Goal: Task Accomplishment & Management: Complete application form

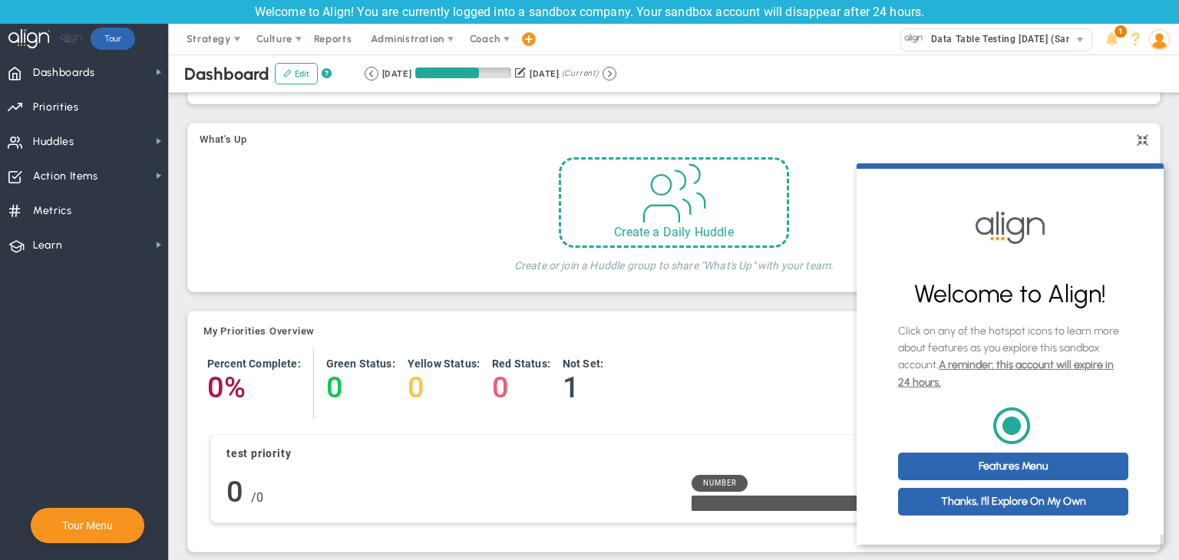
scroll to position [12, 0]
click at [998, 501] on link "Thanks, I'll Explore On My Own" at bounding box center [1013, 502] width 230 height 28
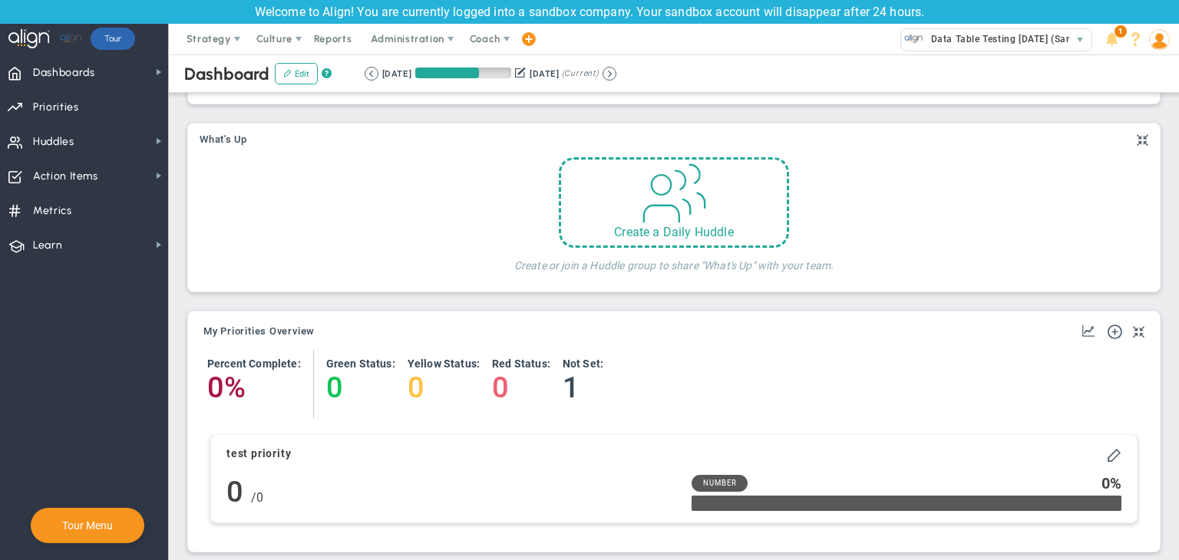
scroll to position [0, 0]
click at [101, 172] on span "Action Items Action Items" at bounding box center [84, 175] width 168 height 35
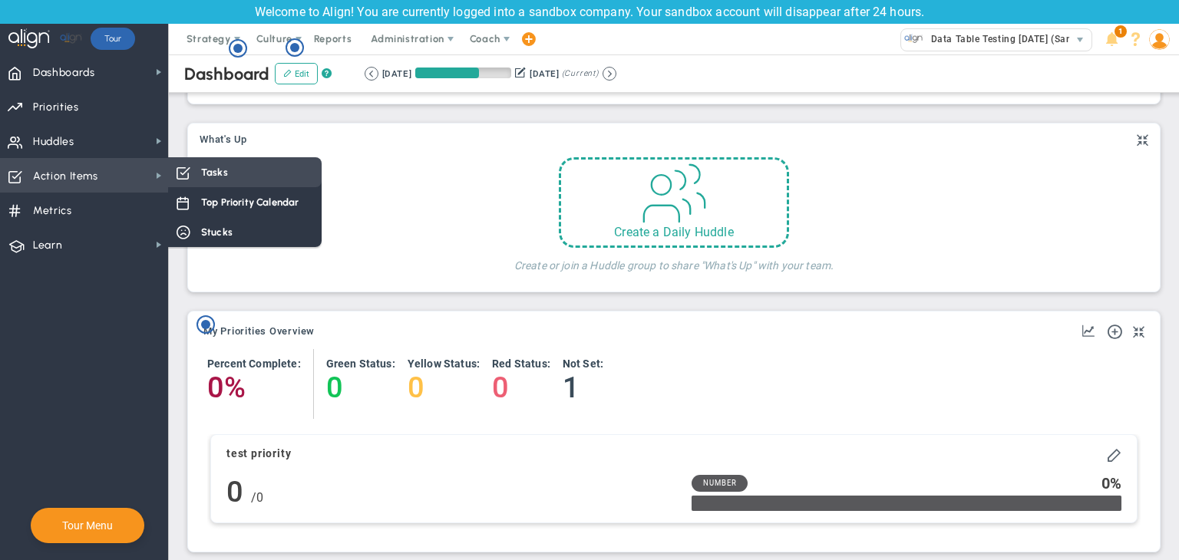
click at [176, 176] on span at bounding box center [183, 172] width 14 height 14
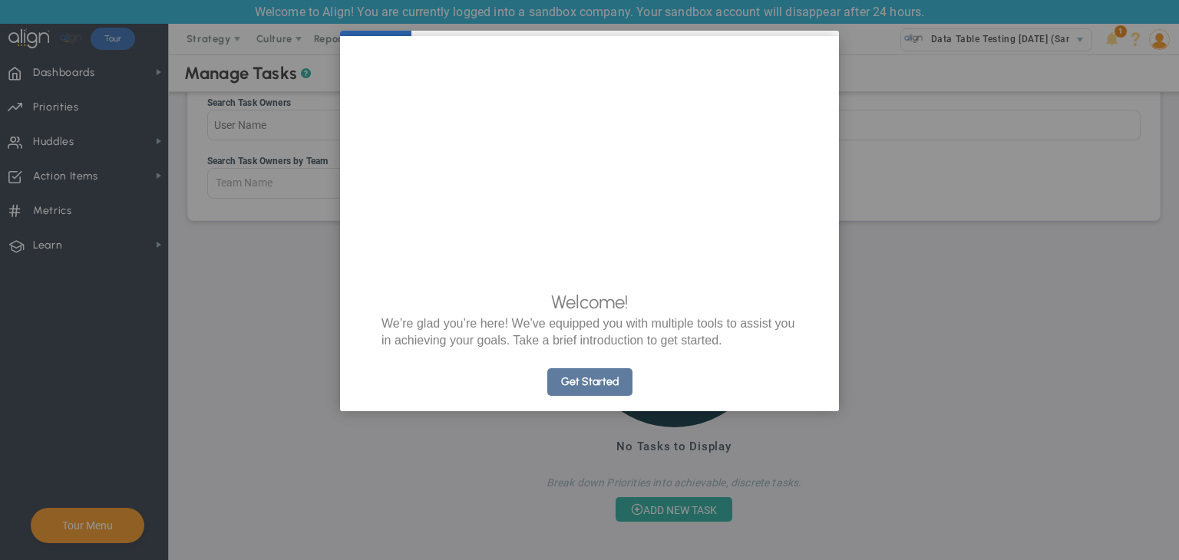
click at [601, 396] on link "Get Started" at bounding box center [589, 382] width 85 height 28
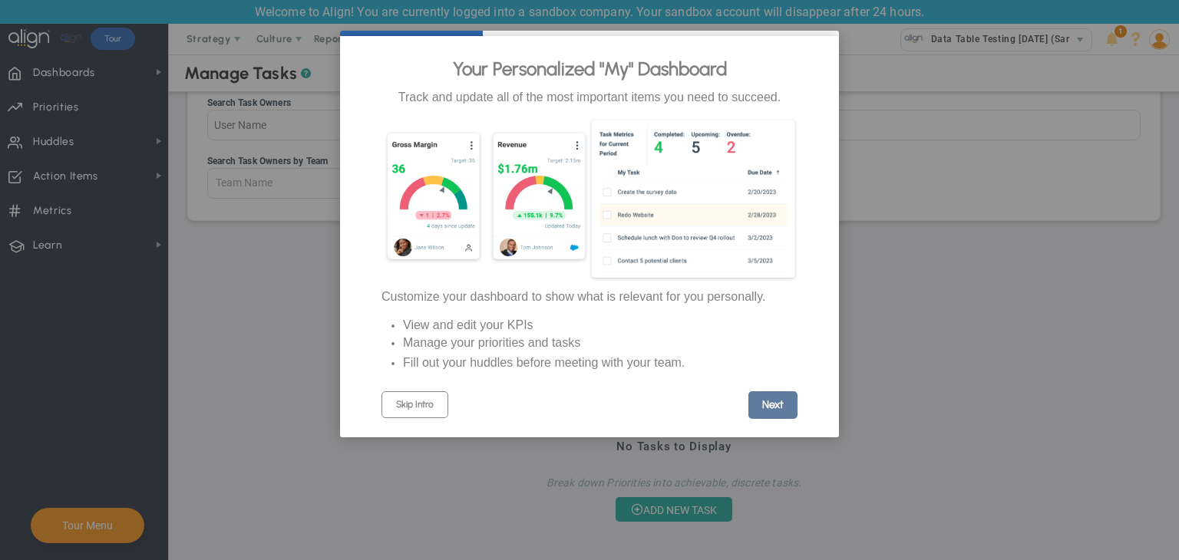
click at [764, 411] on link "Next" at bounding box center [772, 405] width 49 height 28
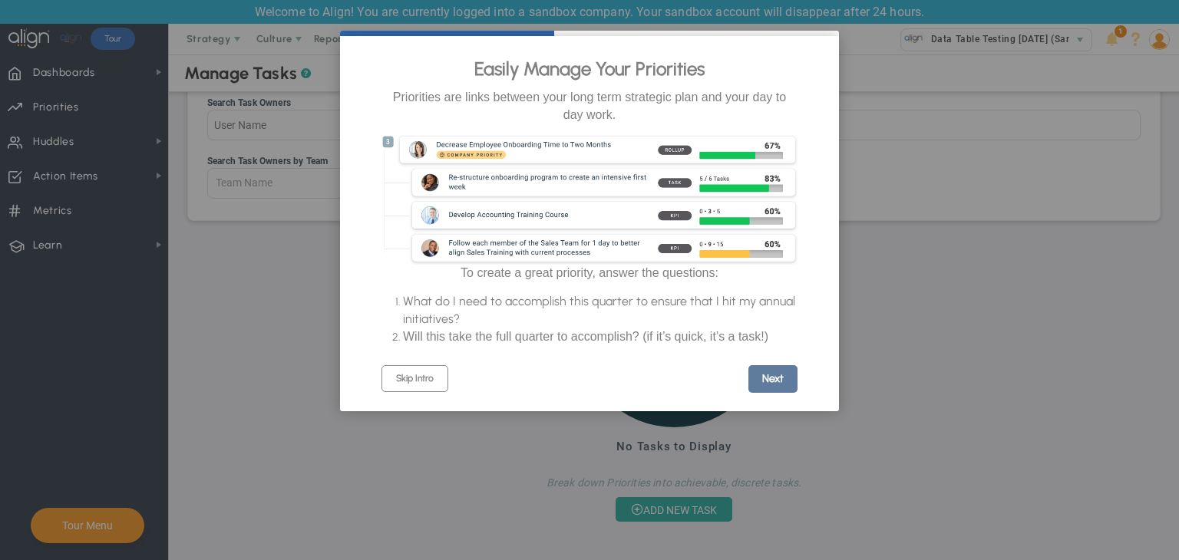
click at [772, 393] on link "Next" at bounding box center [772, 379] width 49 height 28
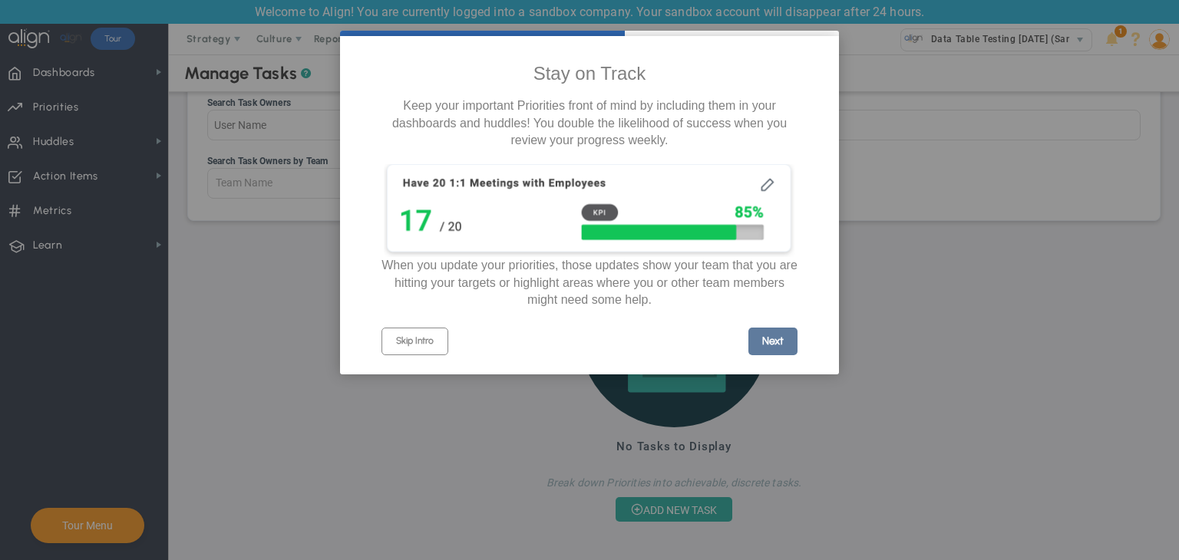
drag, startPoint x: 767, startPoint y: 369, endPoint x: 771, endPoint y: 339, distance: 30.9
click at [767, 368] on cue "Stay on Track Keep your important Priorities front of mind by including them in…" at bounding box center [589, 205] width 499 height 339
click at [771, 335] on link "Next" at bounding box center [772, 342] width 49 height 28
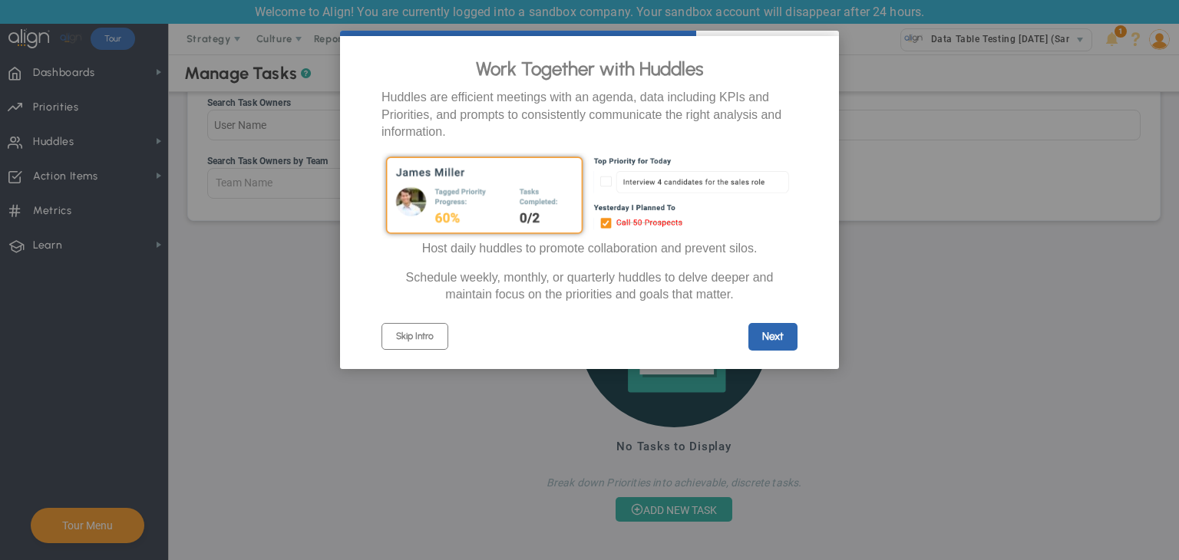
click at [744, 345] on div "Next" at bounding box center [694, 337] width 208 height 28
click at [761, 343] on link "Next" at bounding box center [772, 337] width 49 height 28
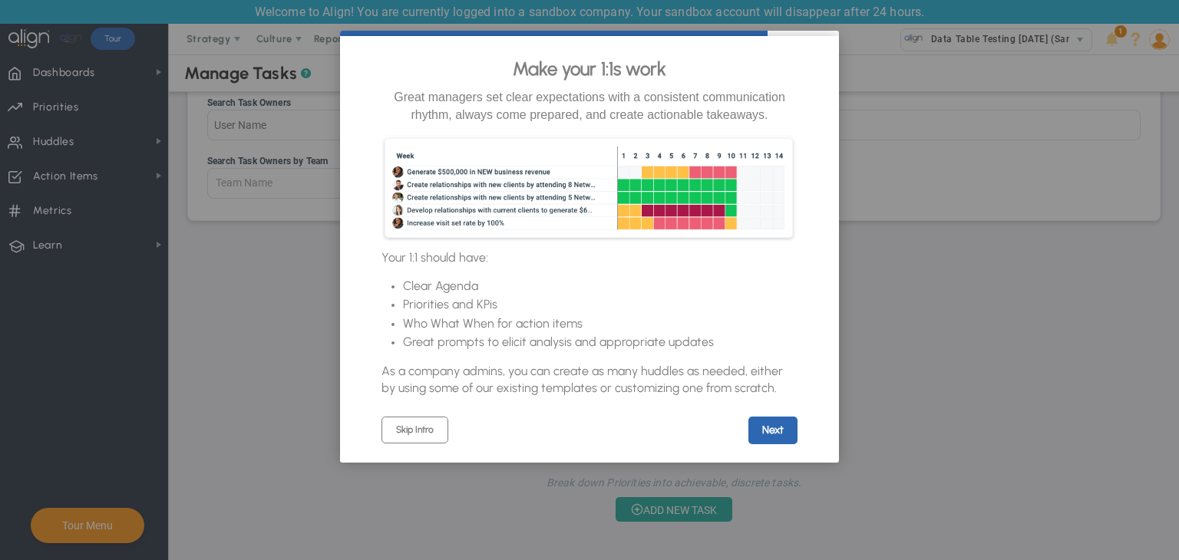
click at [749, 440] on link "Next" at bounding box center [772, 431] width 49 height 28
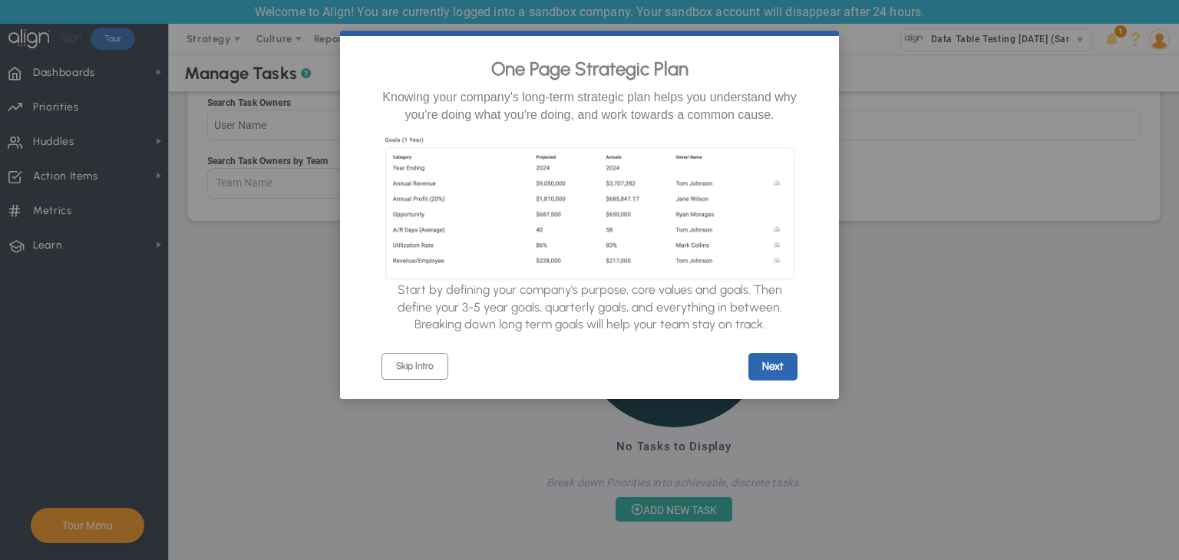
click at [774, 394] on cue "One Page Strategic Plan Knowing your company's long-term strategic plan helps y…" at bounding box center [589, 217] width 499 height 363
click at [781, 380] on link "Next" at bounding box center [772, 367] width 49 height 28
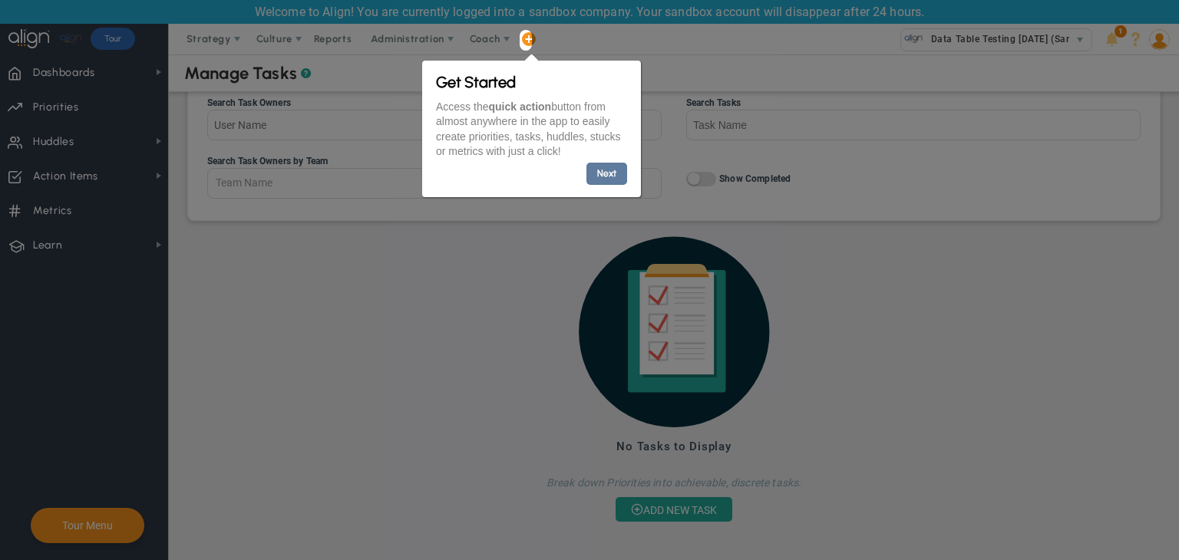
click at [605, 174] on link "Next" at bounding box center [606, 173] width 41 height 22
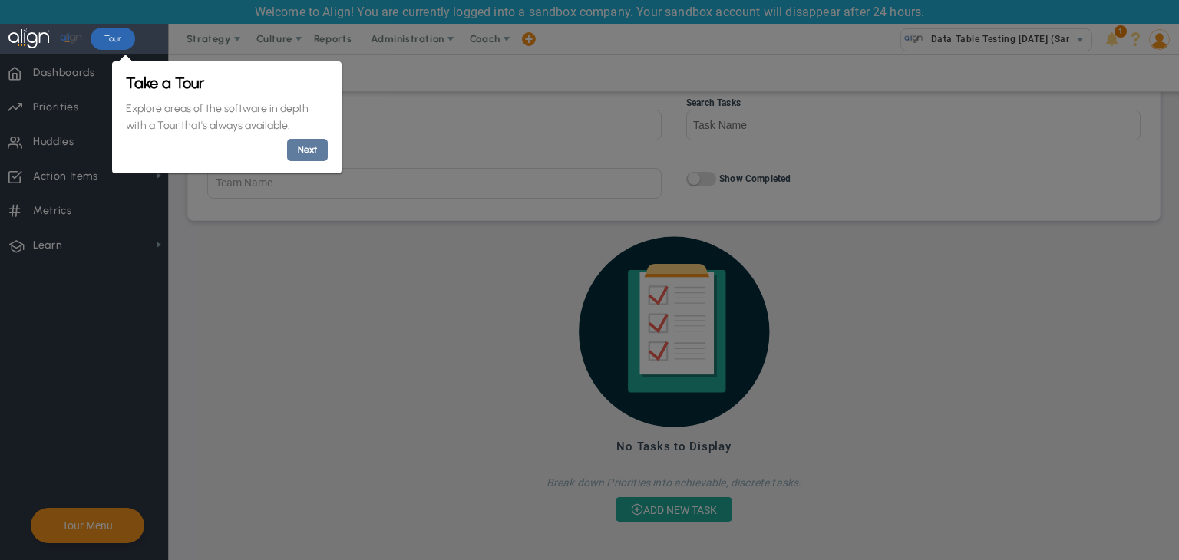
click at [286, 146] on link "Next" at bounding box center [306, 150] width 41 height 22
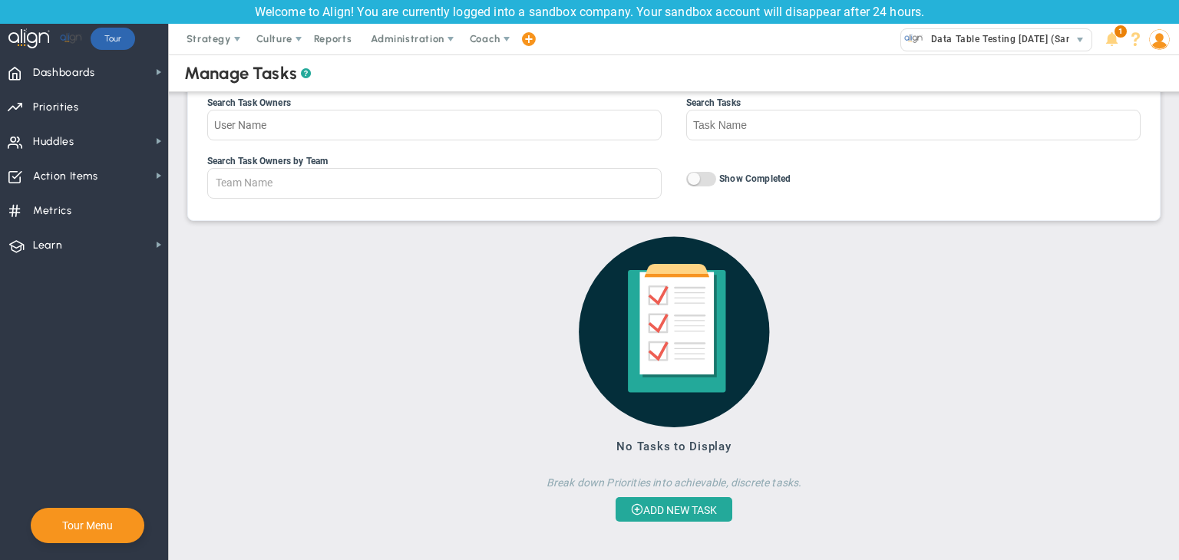
click at [1167, 48] on span at bounding box center [1160, 39] width 24 height 31
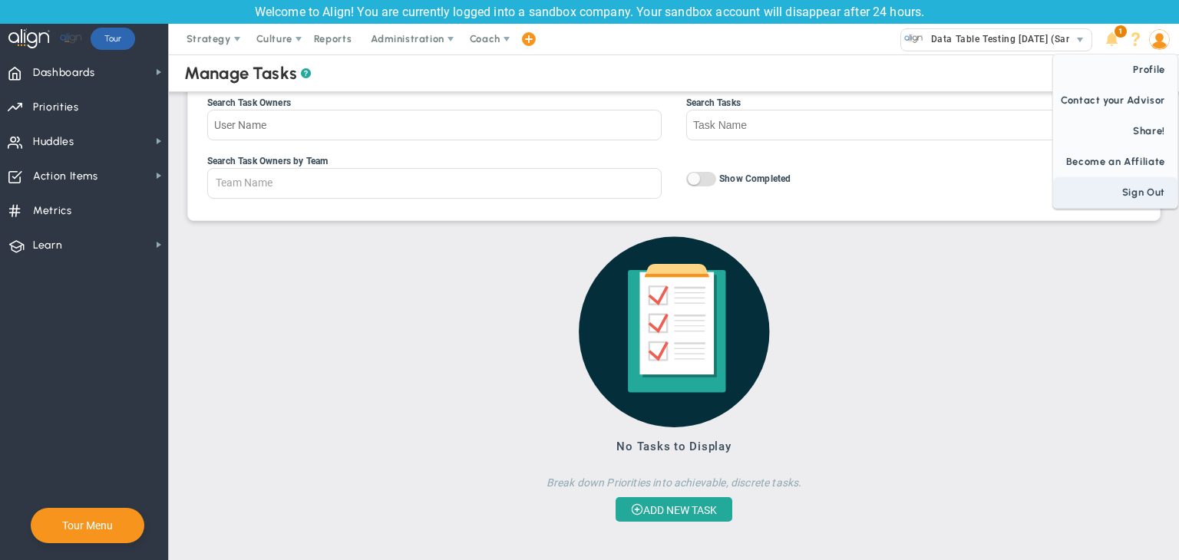
click at [1148, 193] on span "Sign Out" at bounding box center [1115, 192] width 124 height 31
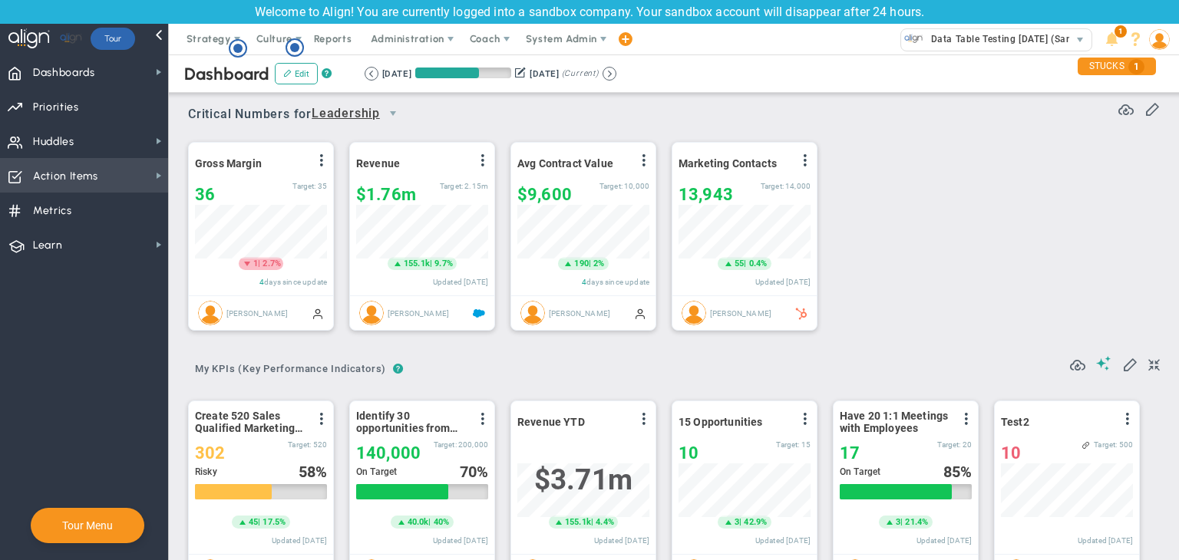
click at [107, 179] on span "Action Items Action Items" at bounding box center [84, 175] width 168 height 35
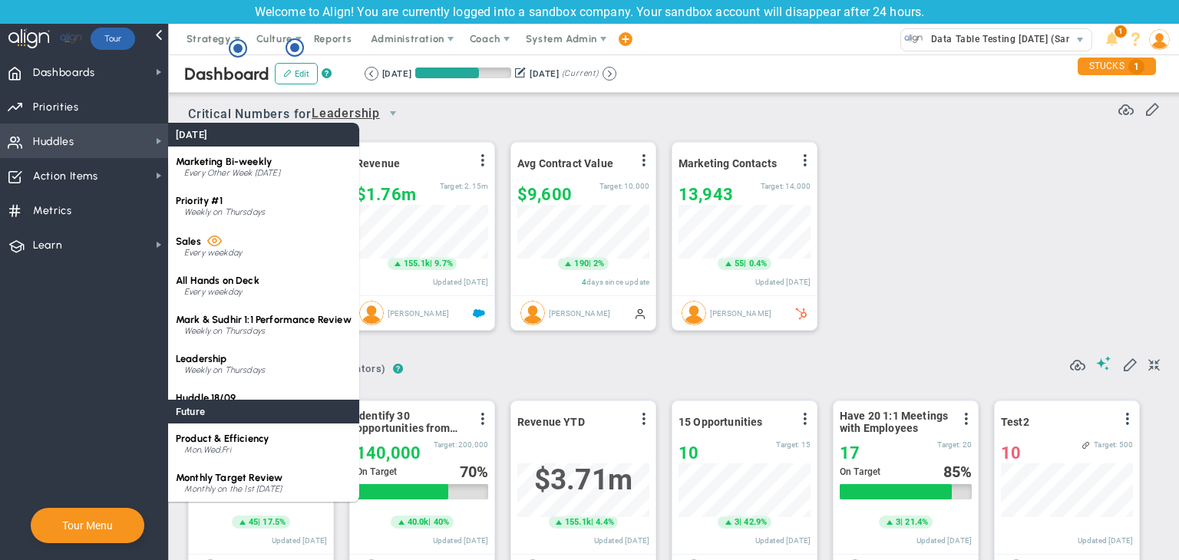
click at [124, 147] on span "Huddles Huddles" at bounding box center [84, 141] width 168 height 35
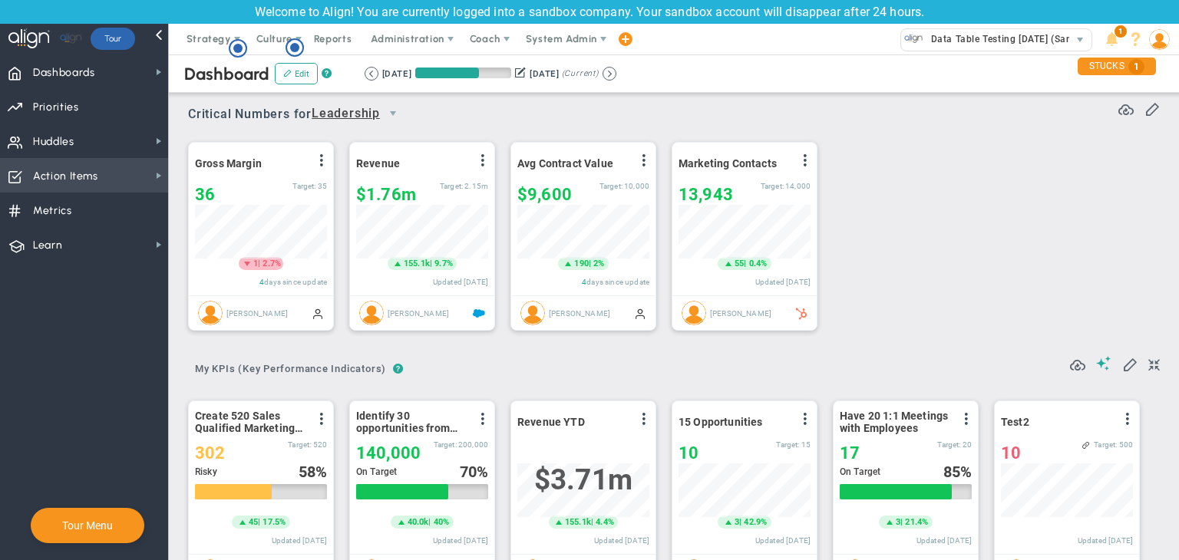
click at [124, 173] on span "Action Items Action Items" at bounding box center [84, 175] width 168 height 35
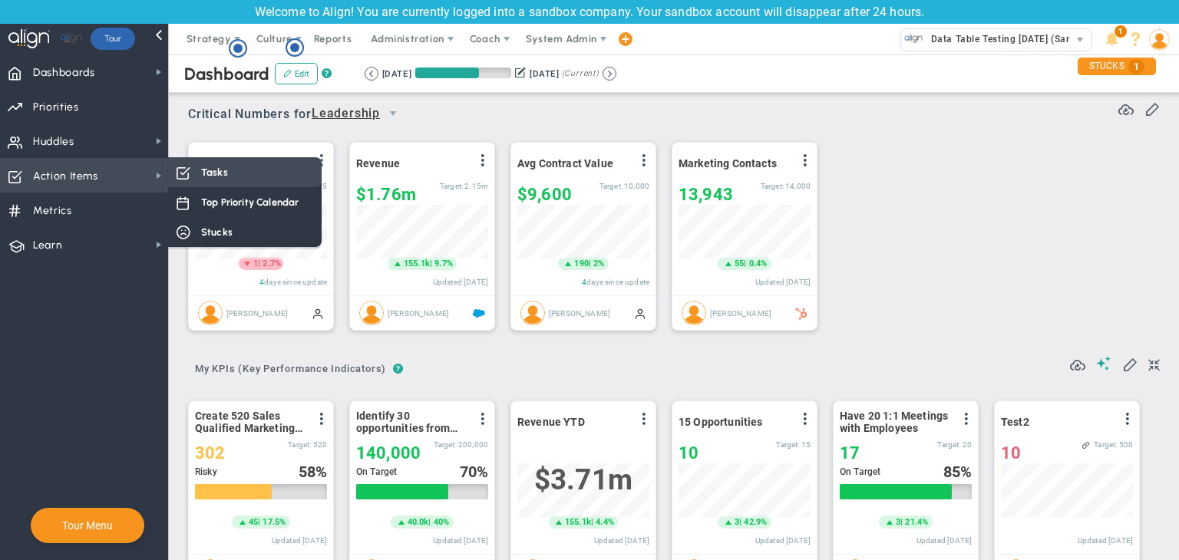
click at [285, 183] on div "Tasks" at bounding box center [245, 172] width 154 height 30
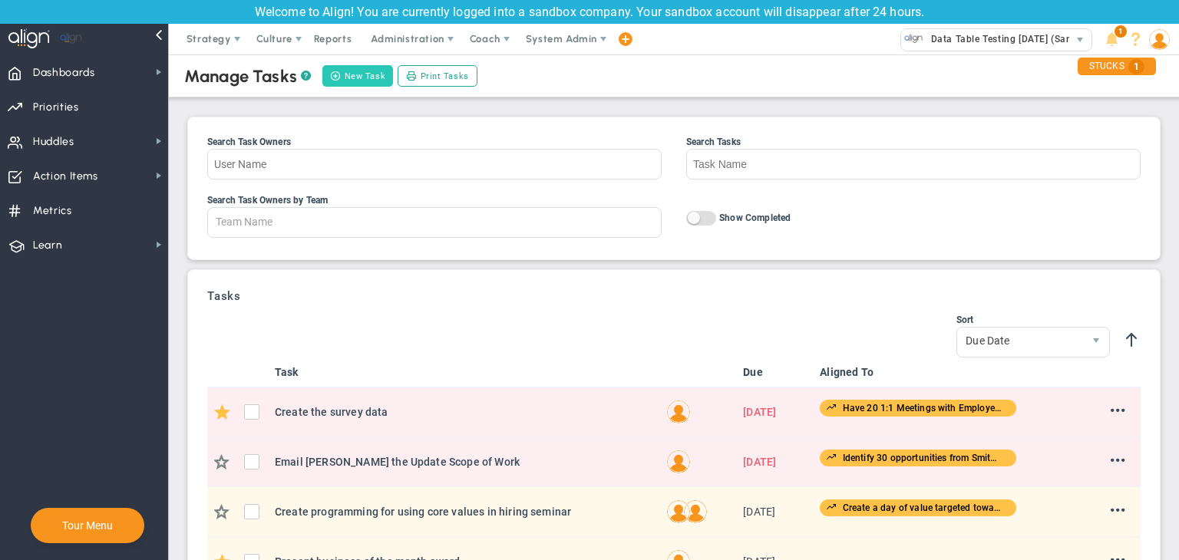
click at [365, 78] on button "New Task" at bounding box center [357, 75] width 71 height 21
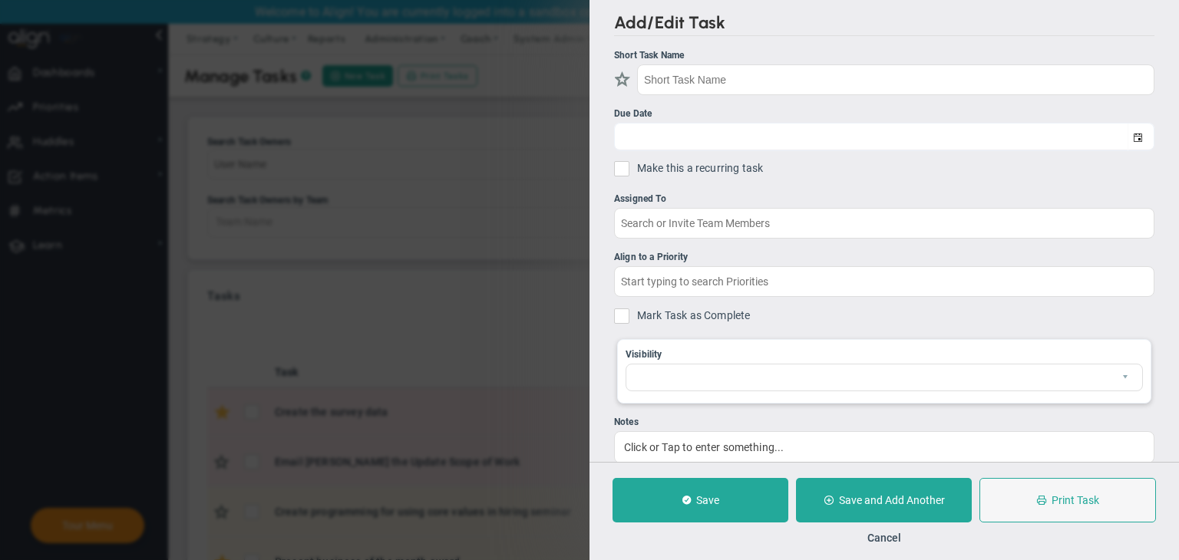
checkbox input "false"
type input "[DATE]"
checkbox input "false"
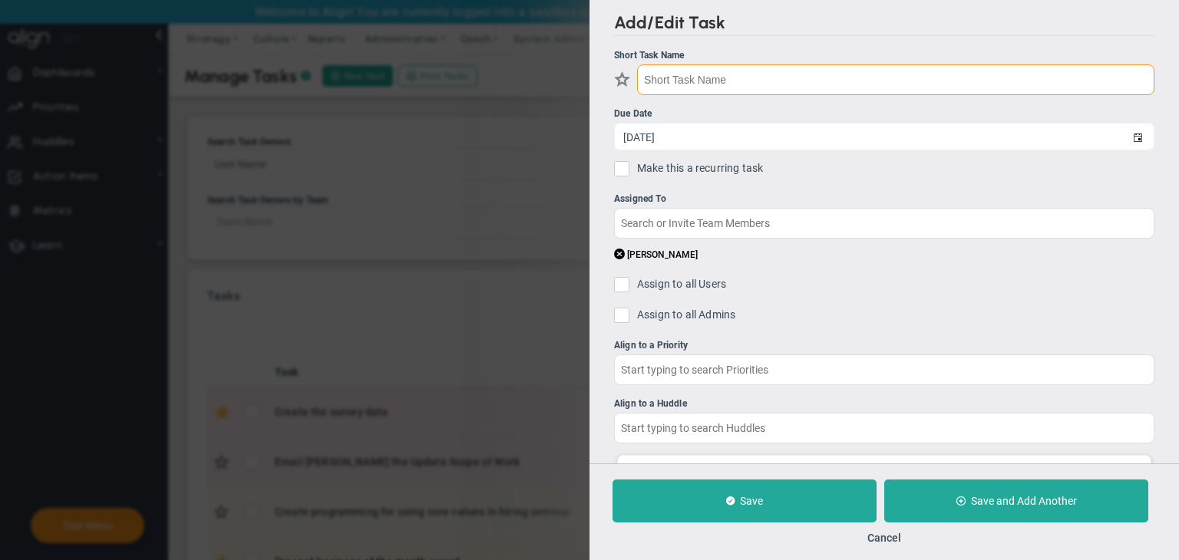
click at [761, 93] on input "text" at bounding box center [895, 79] width 517 height 31
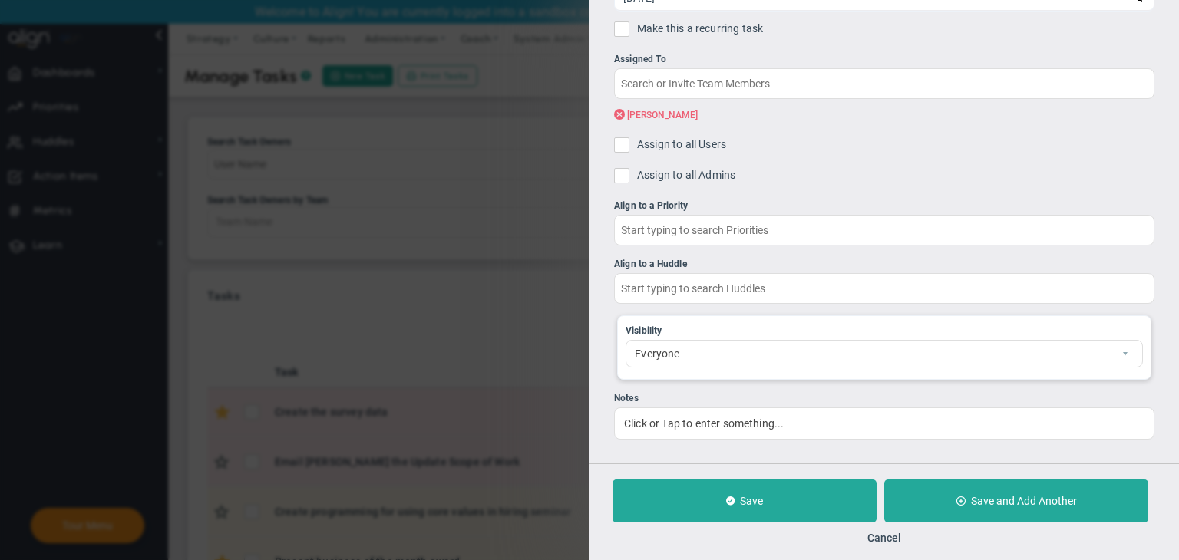
type input "Testing on precon and the data table"
click at [623, 111] on span at bounding box center [619, 114] width 11 height 15
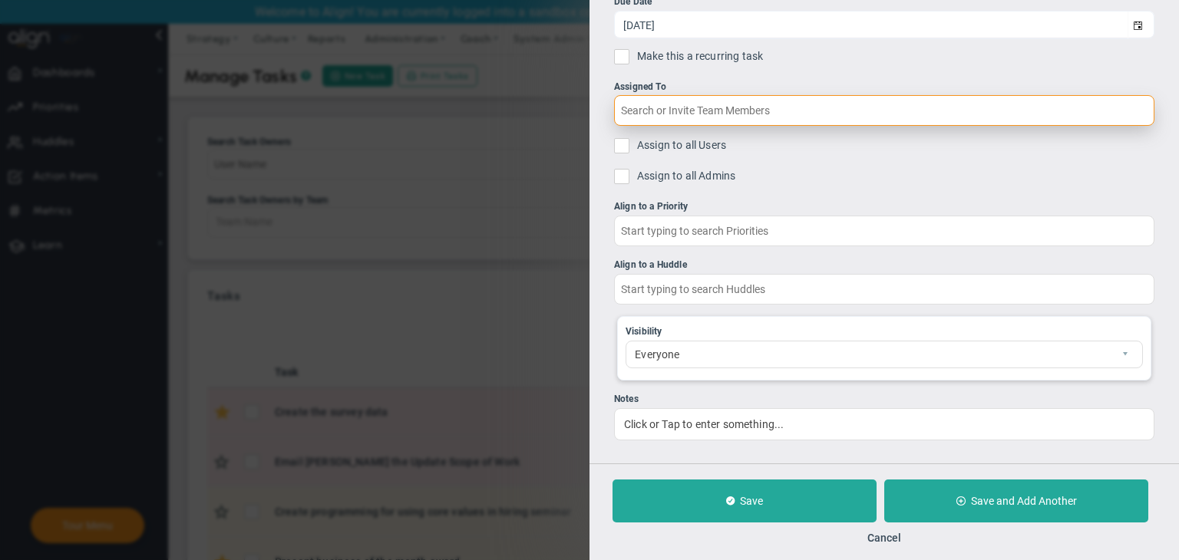
click at [667, 104] on input "text" at bounding box center [884, 110] width 540 height 31
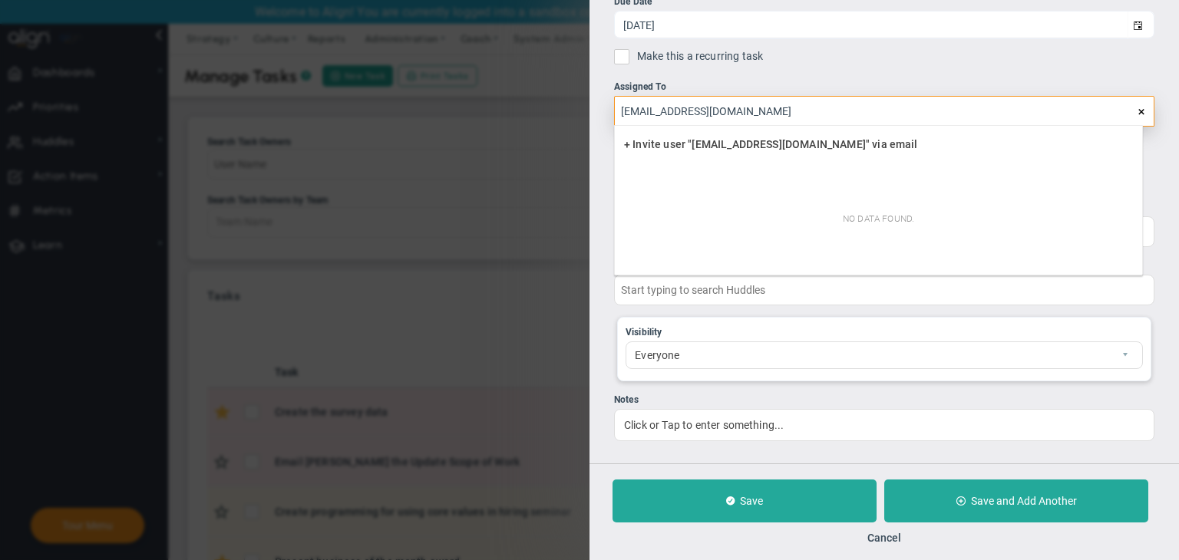
type input "[EMAIL_ADDRESS][DOMAIN_NAME]"
click at [600, 177] on div "Add/Edit Task Short Task Name Testing on precon and the data table Due Date [DA…" at bounding box center [885, 232] width 590 height 464
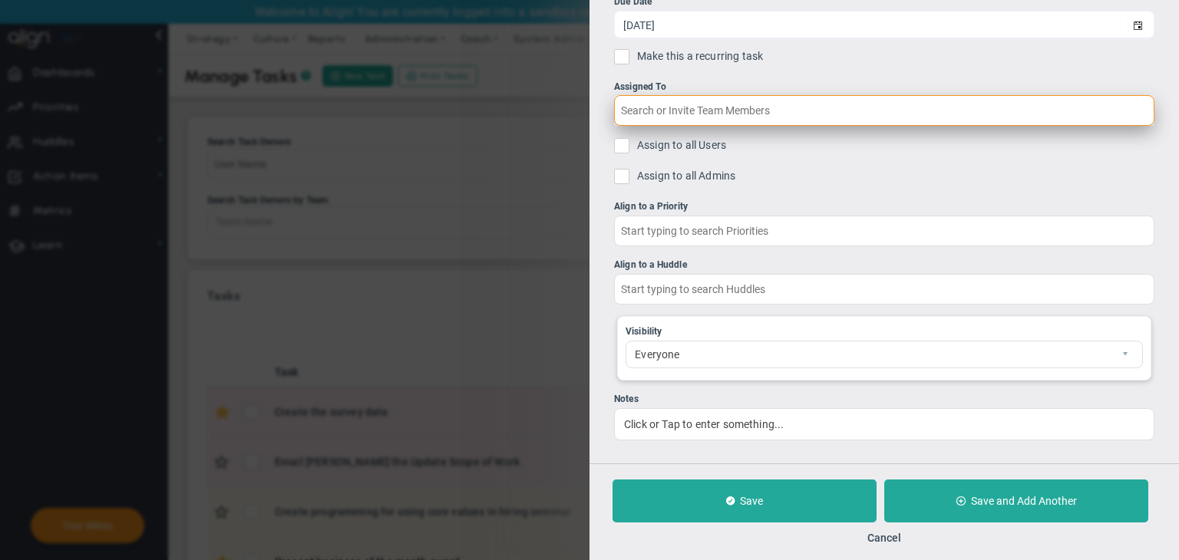
click at [719, 110] on input "text" at bounding box center [884, 110] width 540 height 31
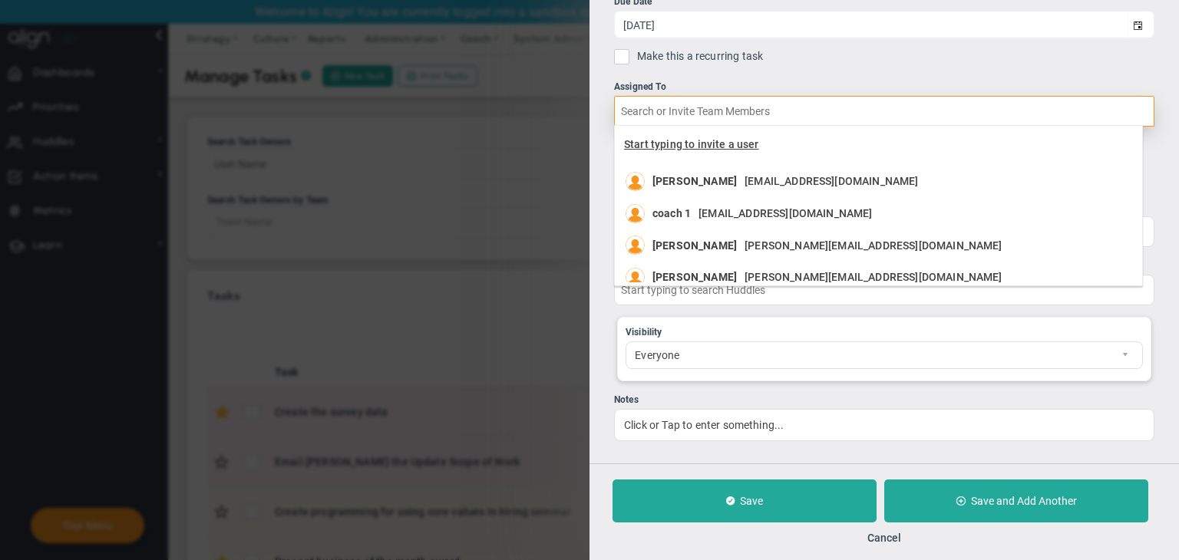
click at [707, 143] on span "Start typing to invite a user" at bounding box center [691, 144] width 135 height 12
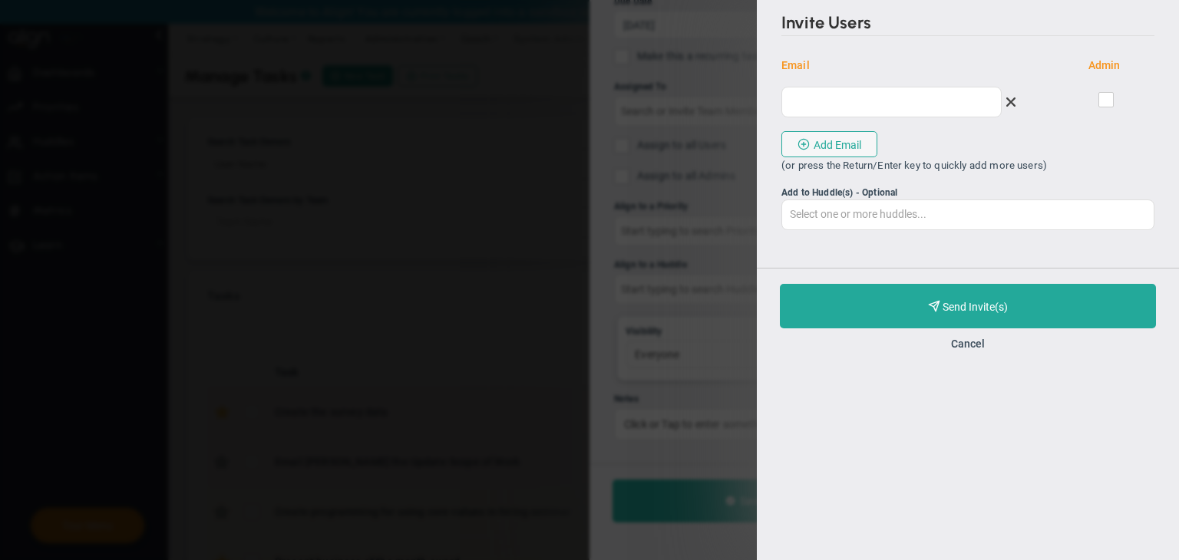
click at [989, 343] on div "Cancel" at bounding box center [968, 343] width 376 height 15
click at [977, 342] on button "Cancel" at bounding box center [968, 344] width 34 height 12
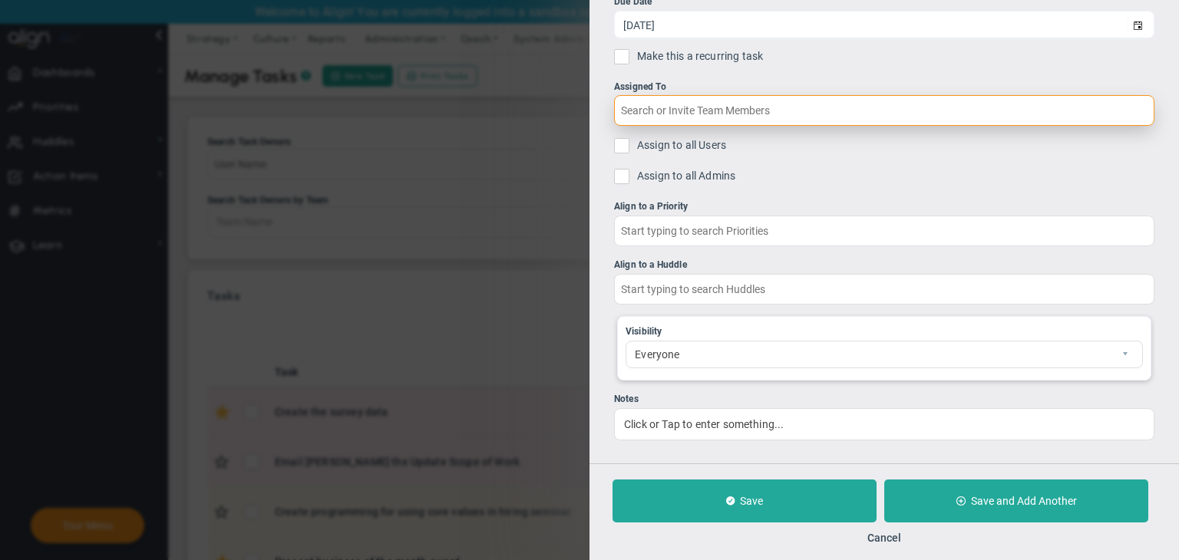
click at [712, 114] on input "text" at bounding box center [884, 110] width 540 height 31
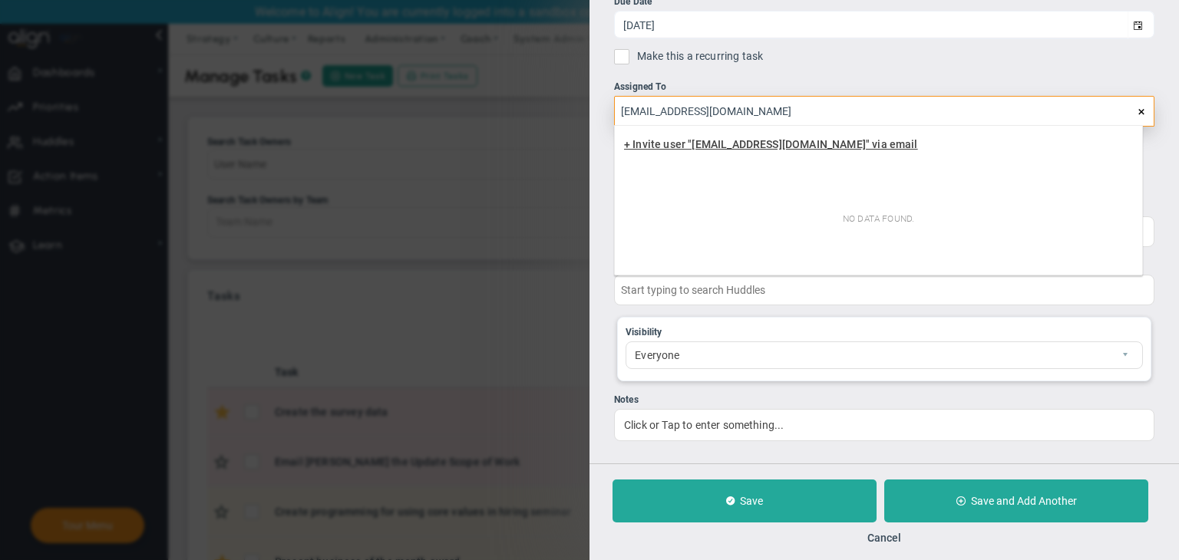
click at [769, 145] on span "+ Invite user "[EMAIL_ADDRESS][DOMAIN_NAME]" via email" at bounding box center [771, 144] width 294 height 12
type input "[EMAIL_ADDRESS][DOMAIN_NAME]"
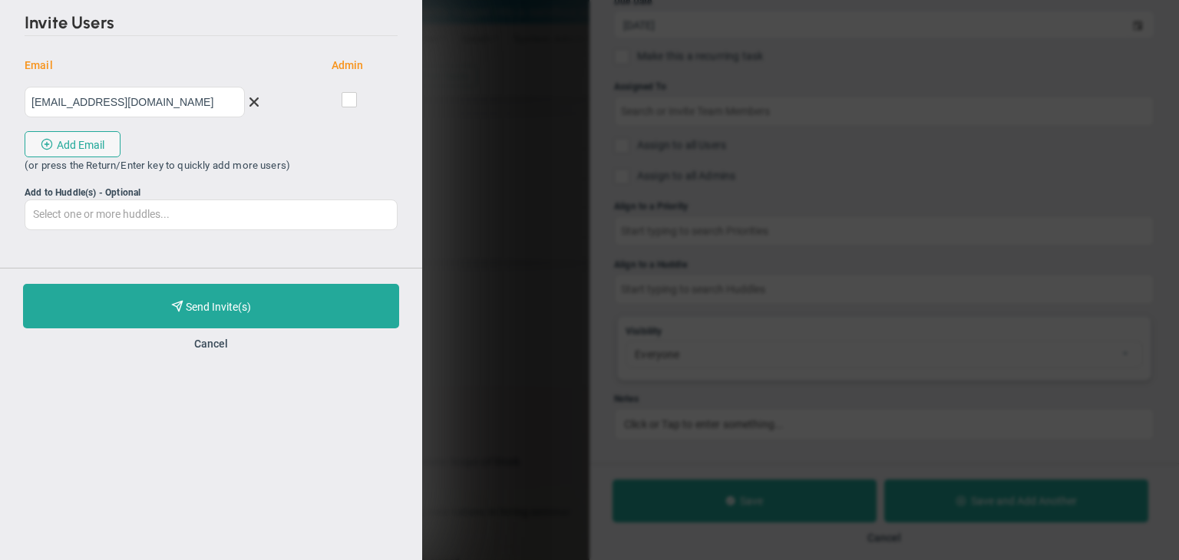
click at [342, 99] on span at bounding box center [349, 99] width 15 height 15
click at [345, 99] on input "checkbox" at bounding box center [350, 102] width 10 height 15
checkbox input "true"
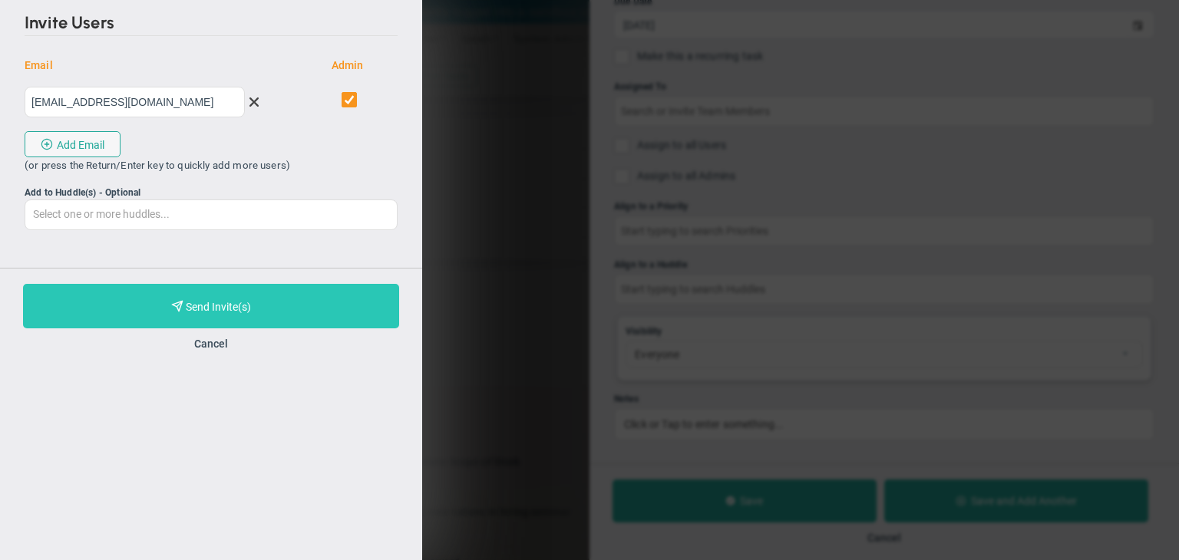
click at [295, 293] on button "Purchase and Send Invite(s) Validating Invite..." at bounding box center [211, 306] width 376 height 45
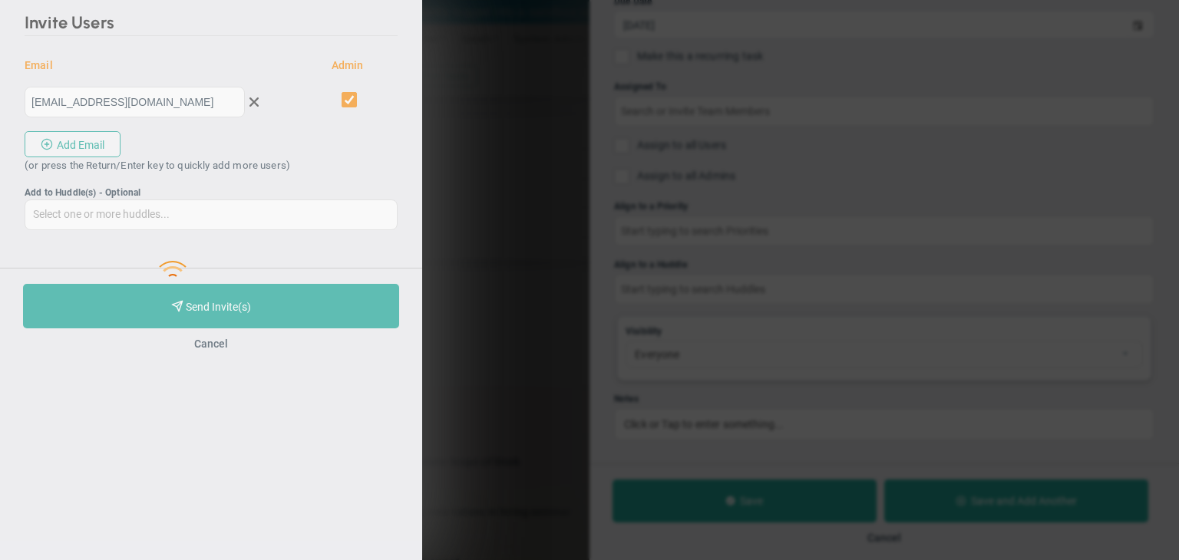
type input "[EMAIL_ADDRESS][DOMAIN_NAME]"
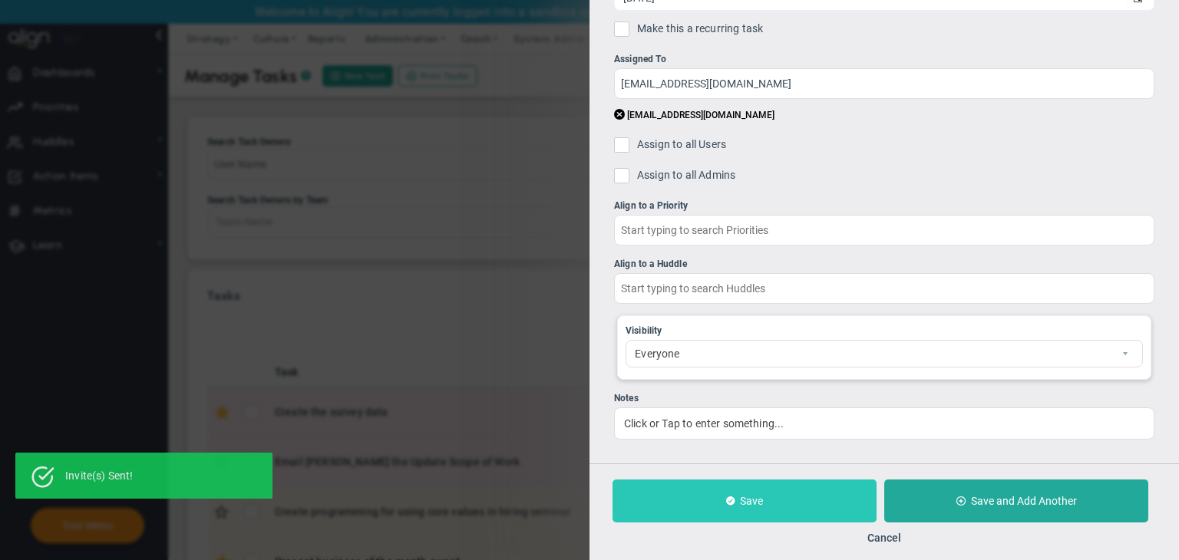
click at [754, 495] on span "Save" at bounding box center [751, 501] width 23 height 12
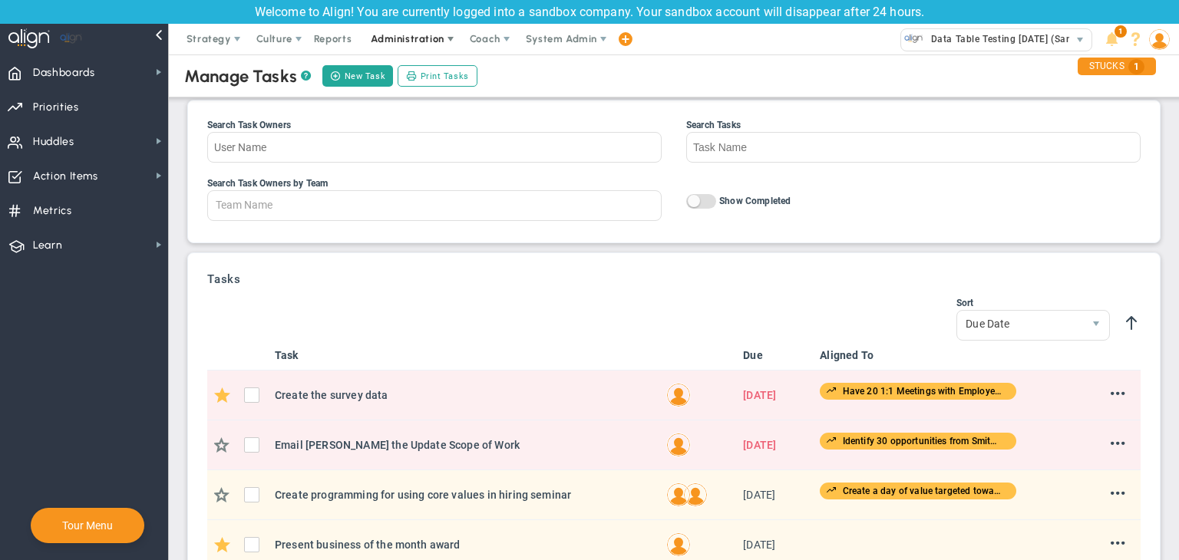
click at [427, 39] on span "Administration" at bounding box center [407, 39] width 73 height 12
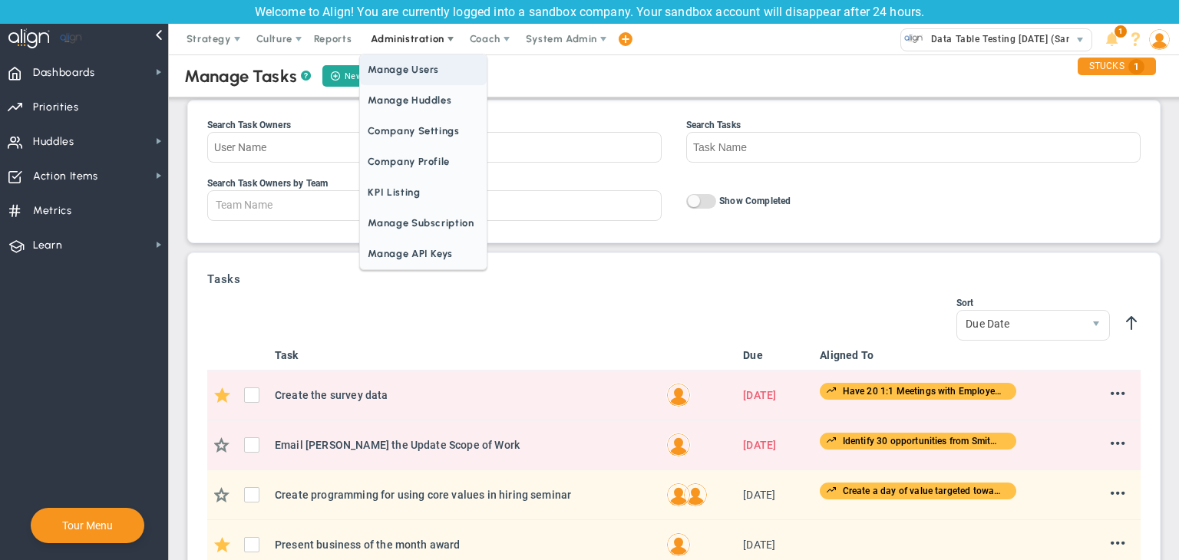
click at [431, 68] on span "Manage Users" at bounding box center [423, 70] width 126 height 31
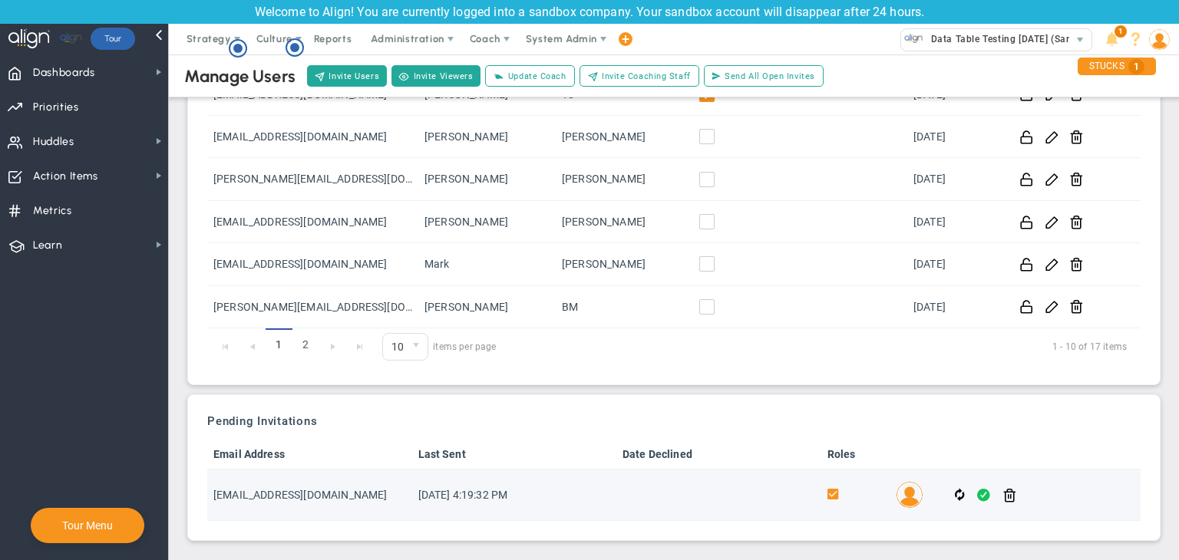
click at [977, 495] on span at bounding box center [983, 496] width 13 height 18
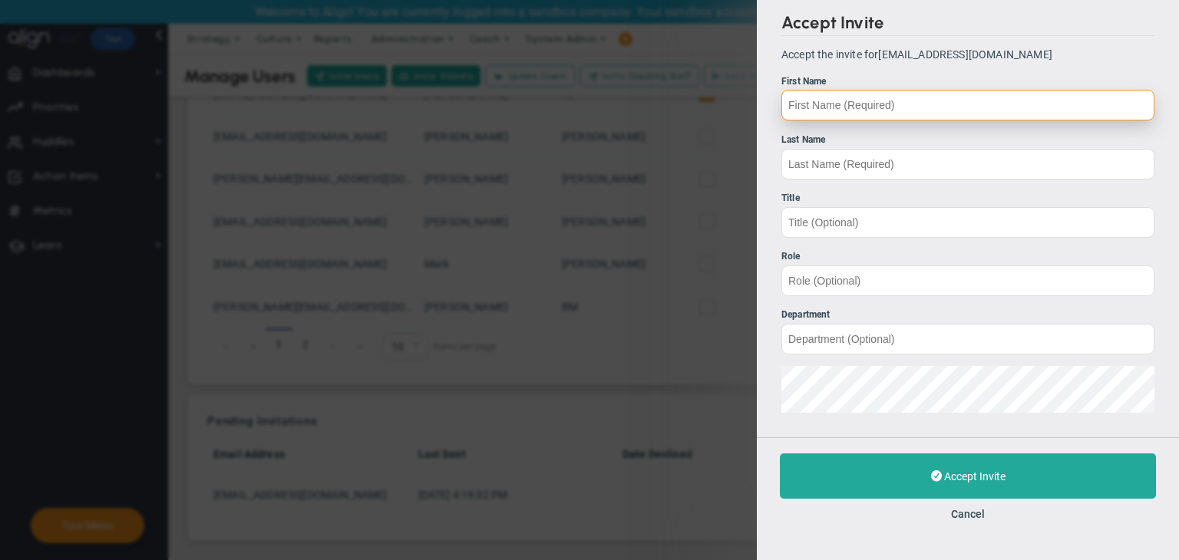
click at [880, 114] on input "First Name" at bounding box center [967, 105] width 373 height 31
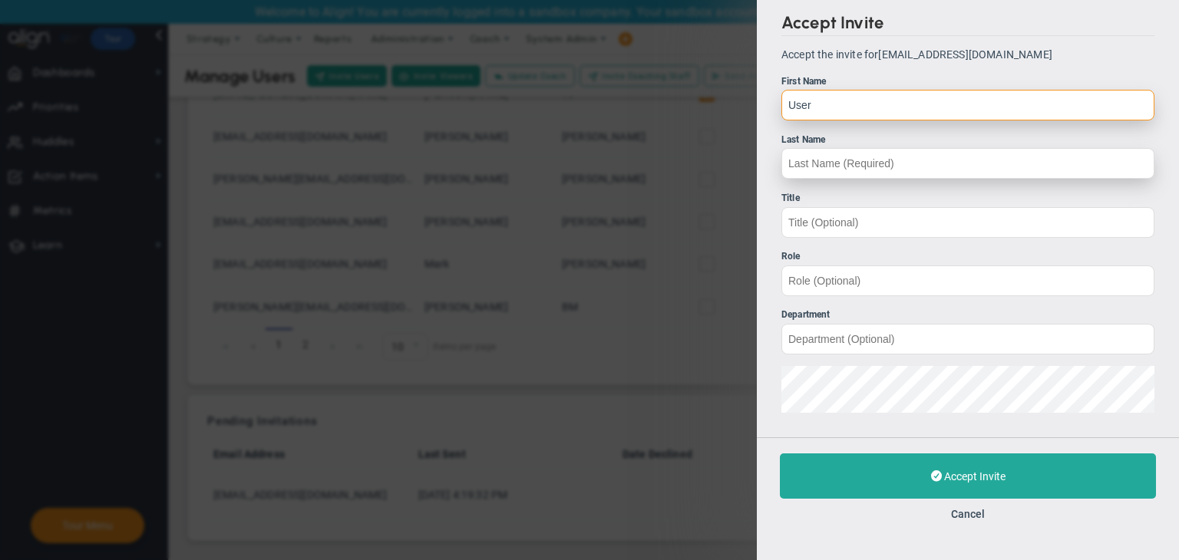
type input "User"
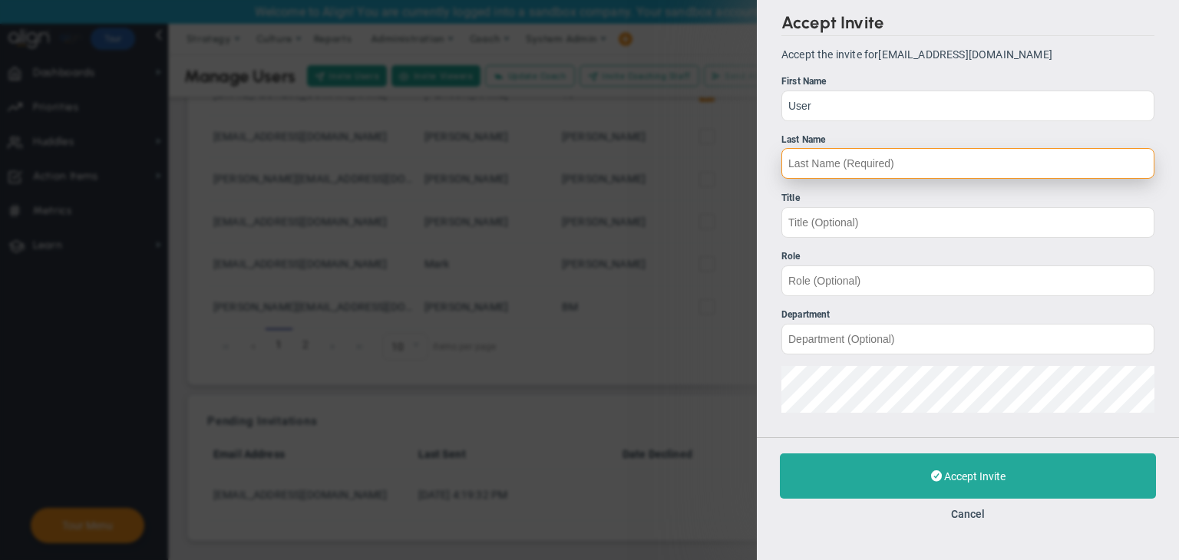
click at [847, 169] on input "Last Name" at bounding box center [967, 163] width 373 height 31
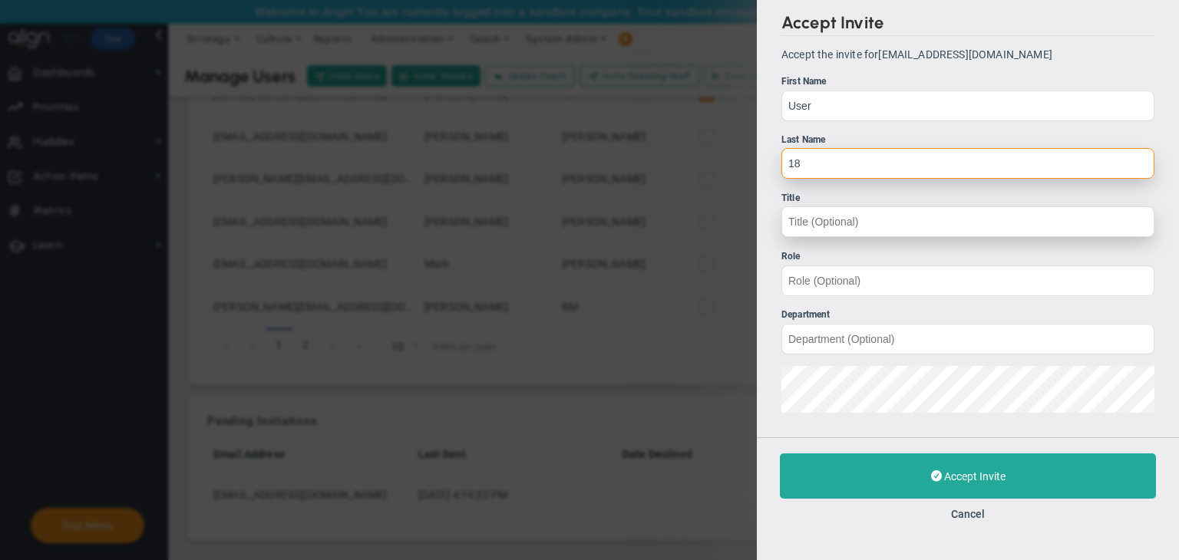
type input "18"
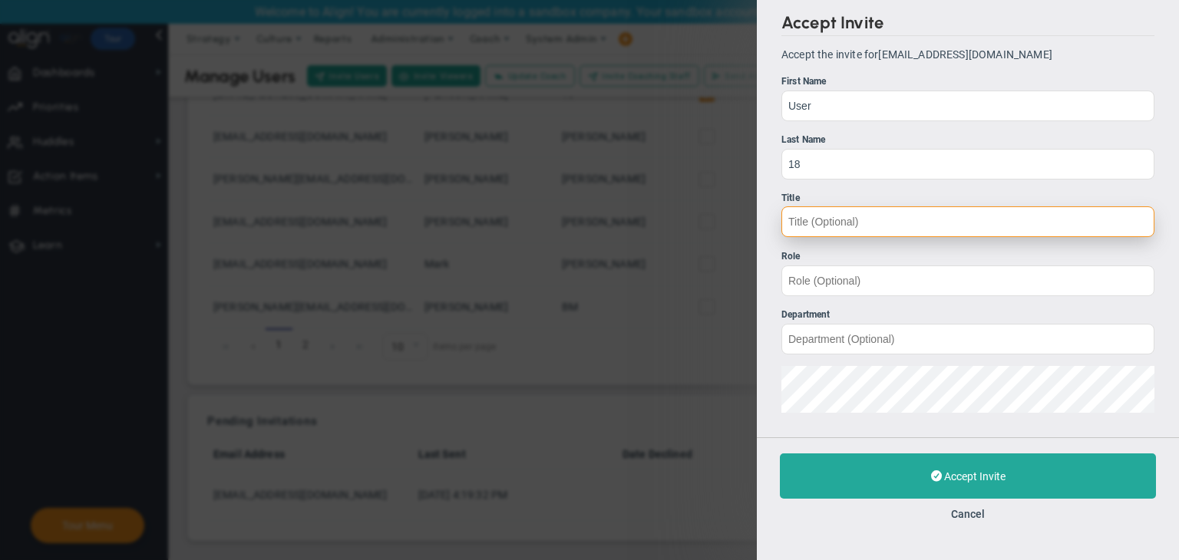
click at [820, 232] on input "Title" at bounding box center [967, 221] width 373 height 31
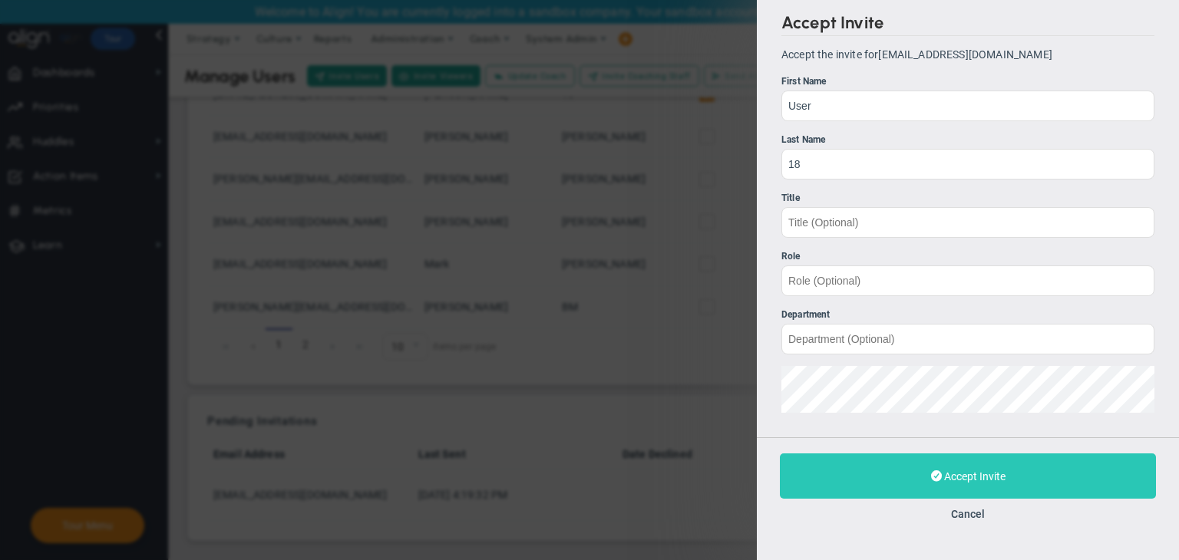
click at [970, 471] on span "Accept Invite" at bounding box center [974, 477] width 61 height 12
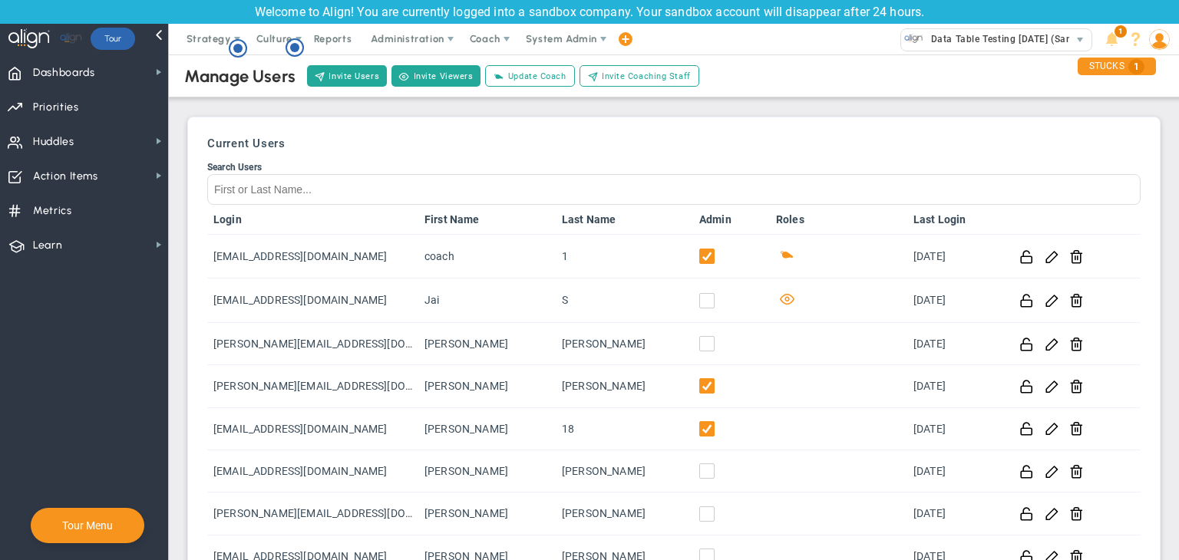
click at [1162, 43] on img at bounding box center [1159, 39] width 21 height 21
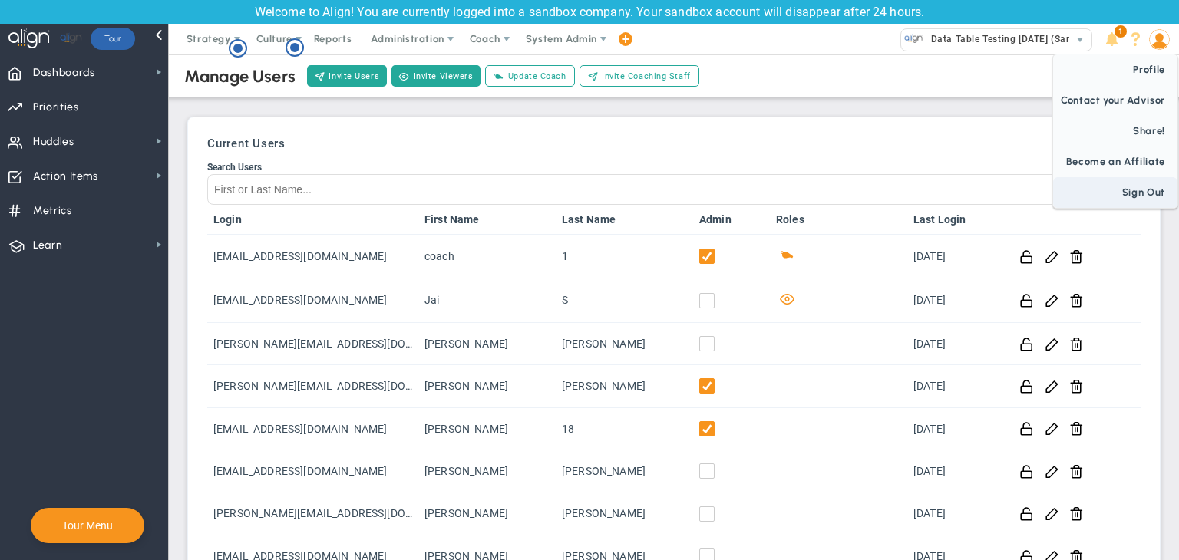
click at [1136, 193] on span "Sign Out" at bounding box center [1115, 192] width 124 height 31
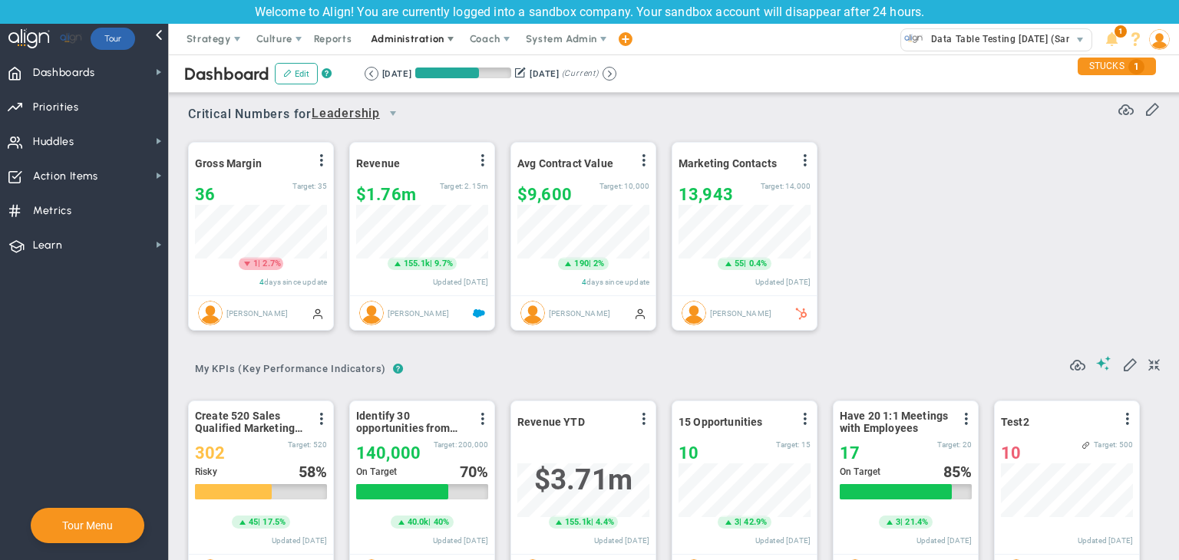
click at [402, 38] on span "Administration" at bounding box center [407, 39] width 73 height 12
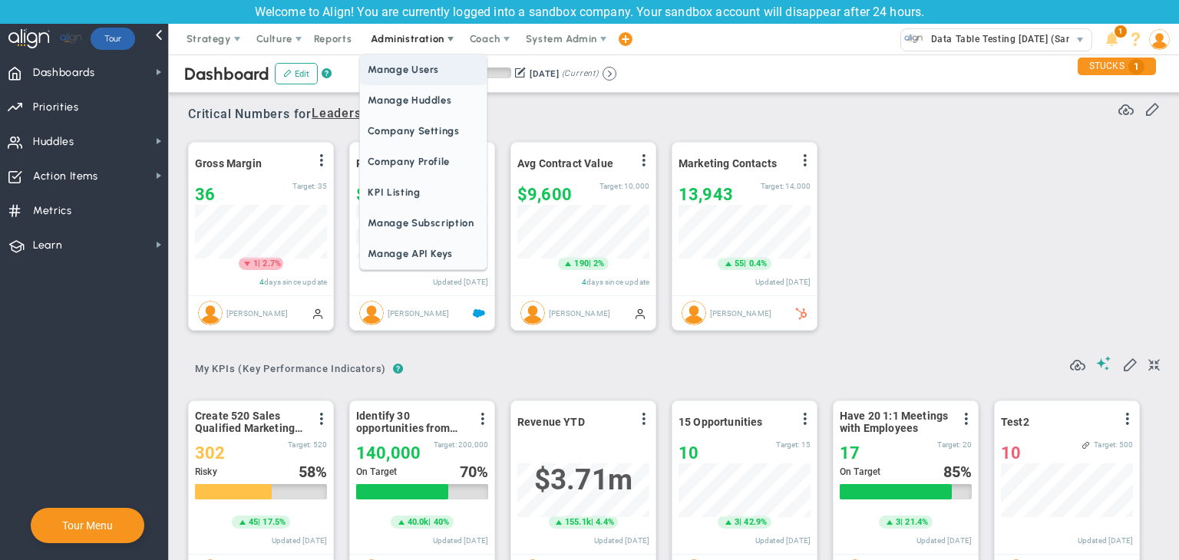
click at [420, 69] on span "Manage Users" at bounding box center [423, 70] width 126 height 31
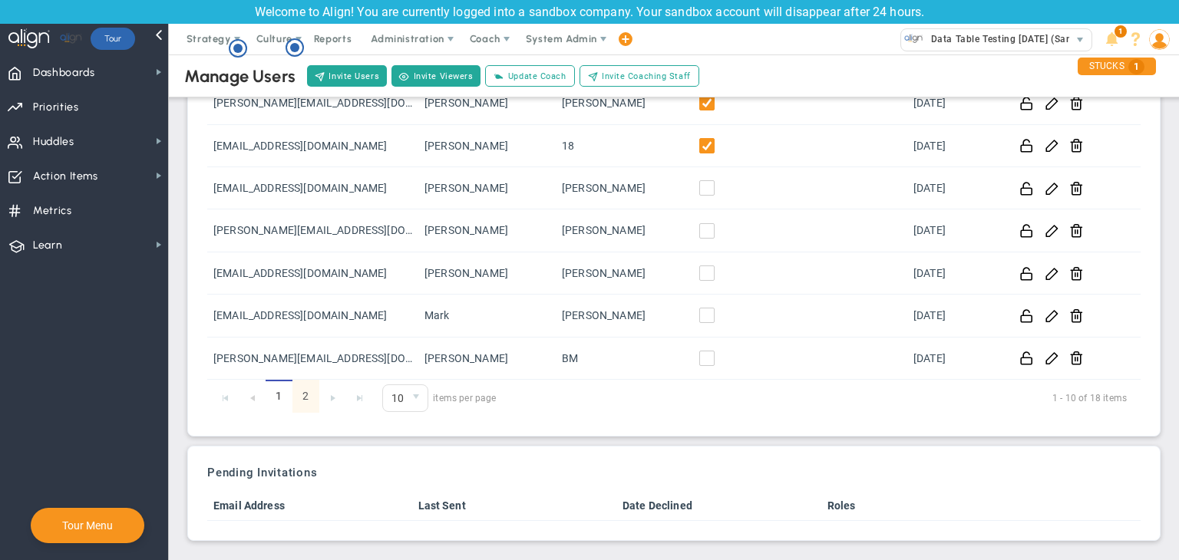
click at [299, 402] on link "2" at bounding box center [305, 396] width 27 height 33
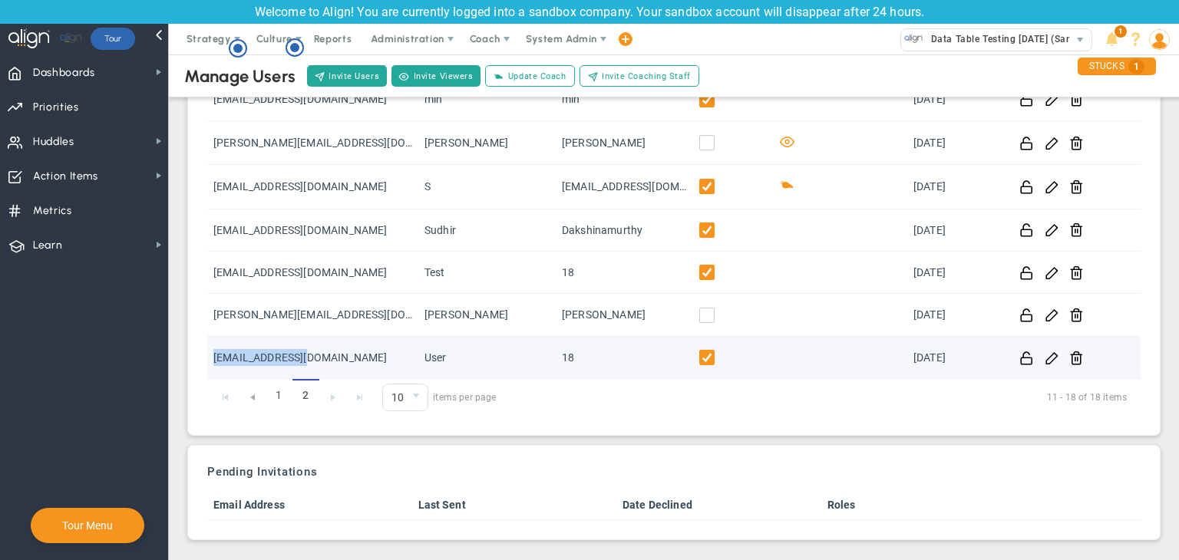
drag, startPoint x: 332, startPoint y: 353, endPoint x: 207, endPoint y: 354, distance: 124.4
click at [207, 354] on td "[EMAIL_ADDRESS][DOMAIN_NAME]" at bounding box center [312, 358] width 211 height 42
copy td "[EMAIL_ADDRESS][DOMAIN_NAME]"
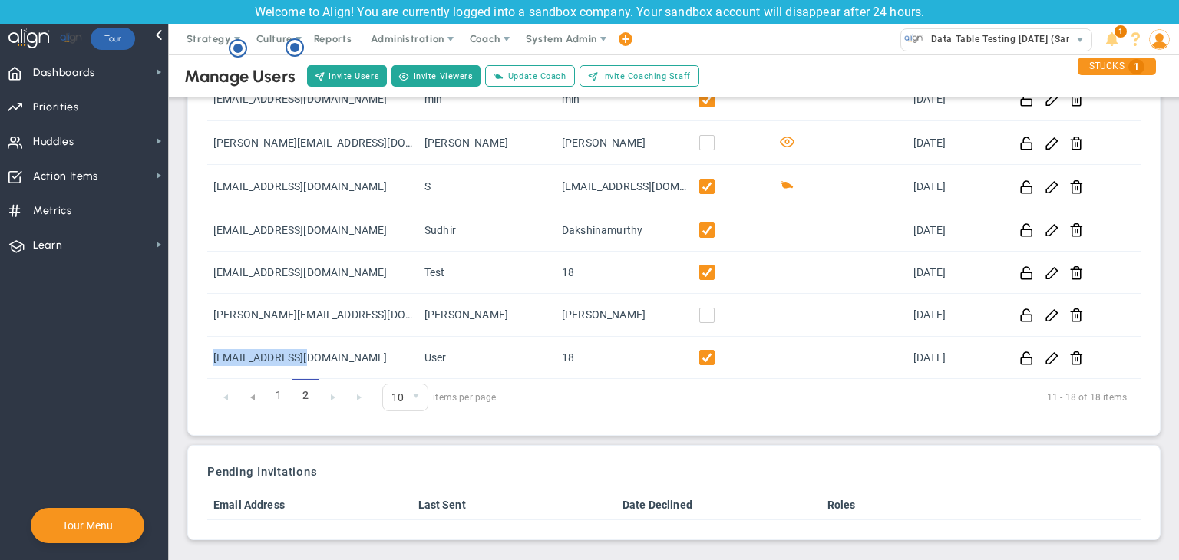
click at [1158, 45] on img at bounding box center [1159, 39] width 21 height 21
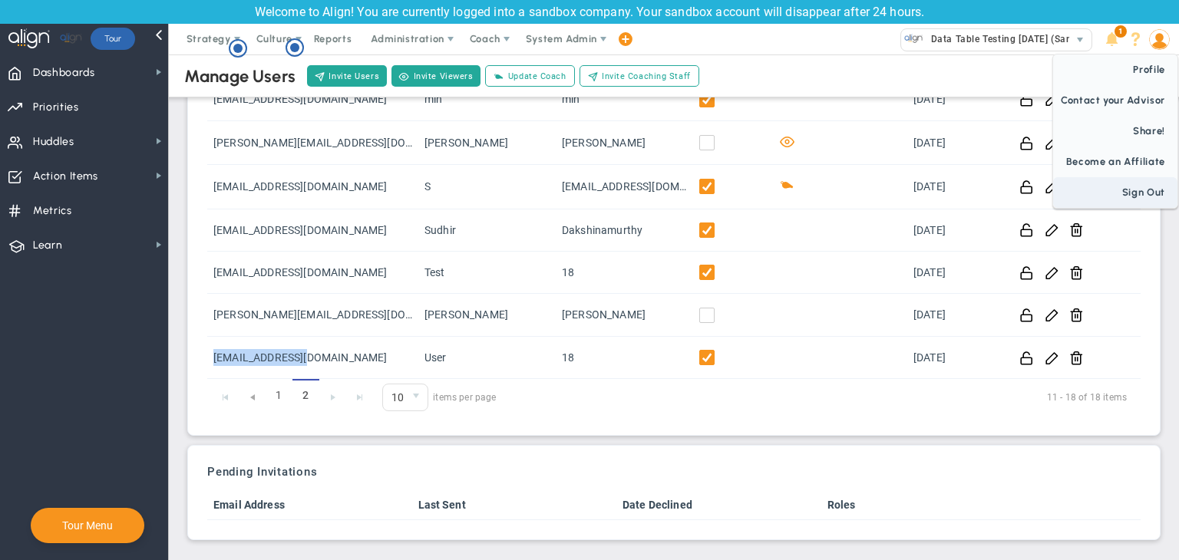
click at [1148, 200] on span "Sign Out" at bounding box center [1115, 192] width 124 height 31
